Goal: Task Accomplishment & Management: Manage account settings

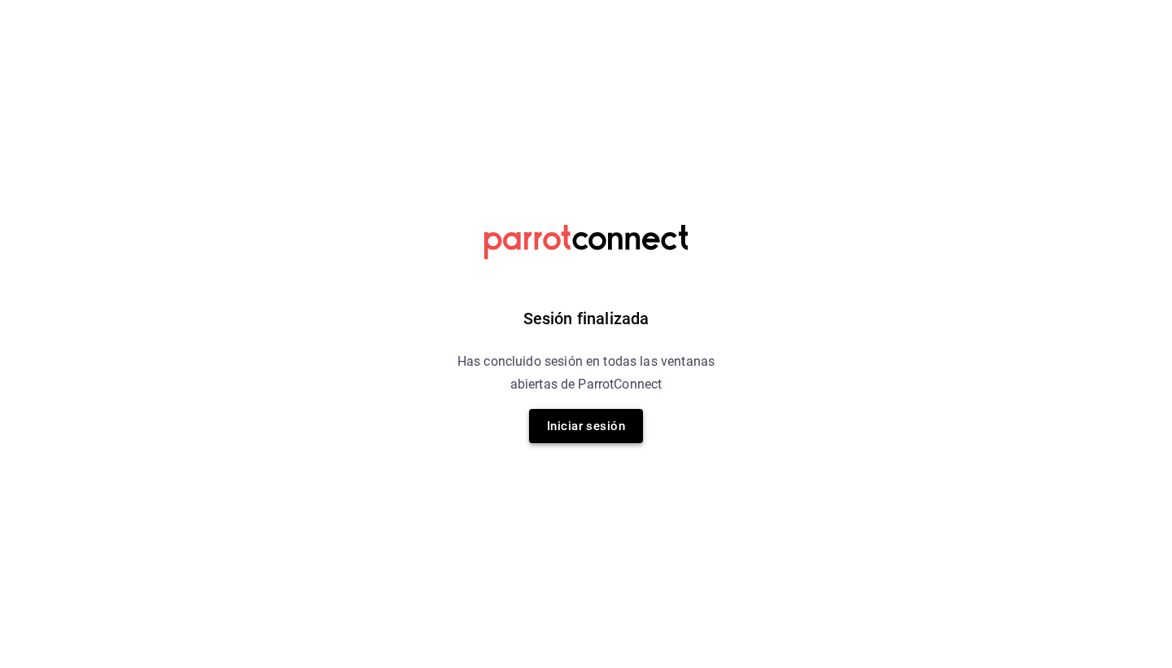
click at [604, 423] on button "Iniciar sesión" at bounding box center [586, 426] width 114 height 34
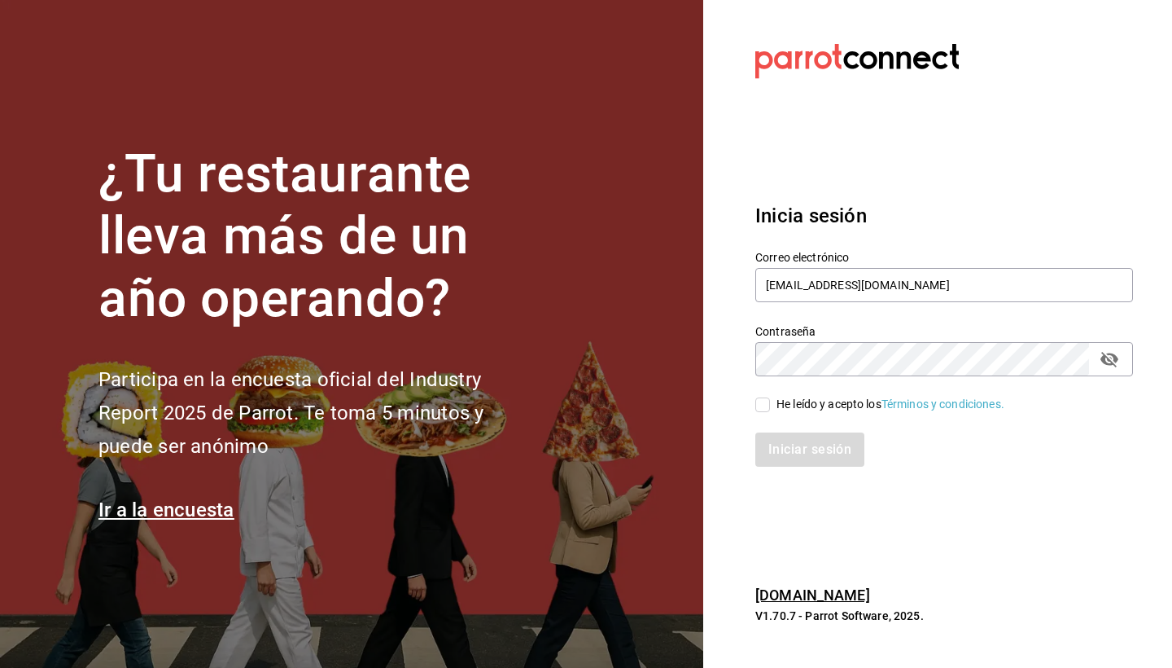
type input "[EMAIL_ADDRESS][DOMAIN_NAME]"
click at [767, 404] on input "He leído y acepto los Términos y condiciones." at bounding box center [763, 404] width 15 height 15
checkbox input "true"
click at [813, 424] on div "Iniciar sesión" at bounding box center [934, 440] width 397 height 54
click at [813, 440] on button "Iniciar sesión" at bounding box center [811, 449] width 111 height 34
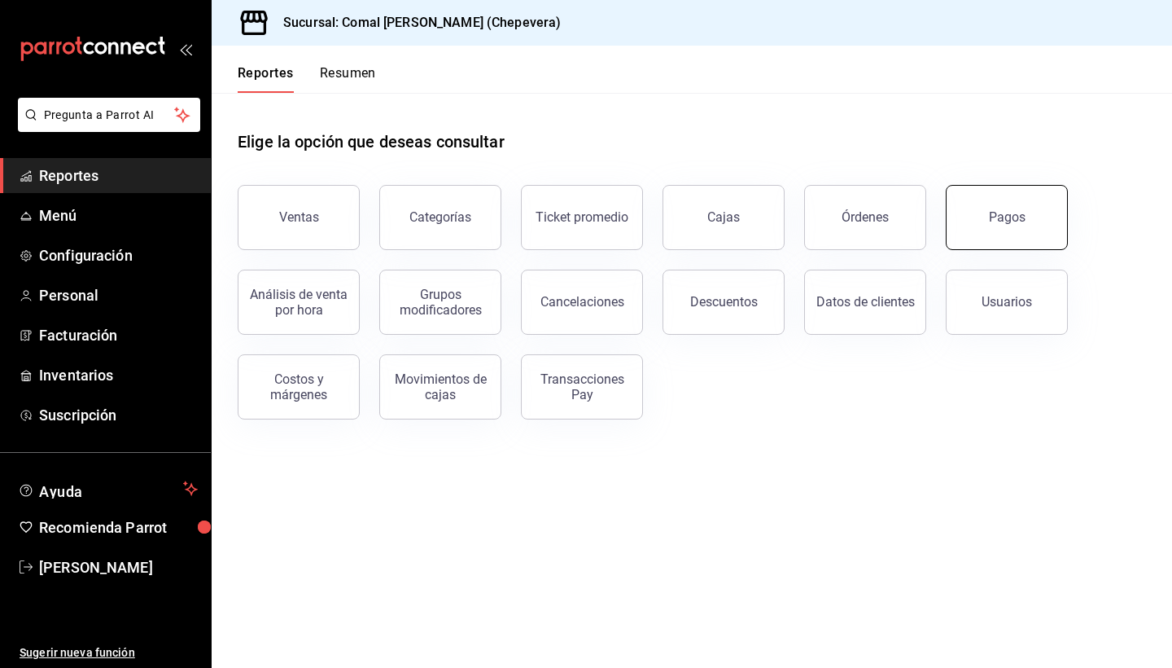
click at [983, 208] on button "Pagos" at bounding box center [1007, 217] width 122 height 65
